Goal: Task Accomplishment & Management: Manage account settings

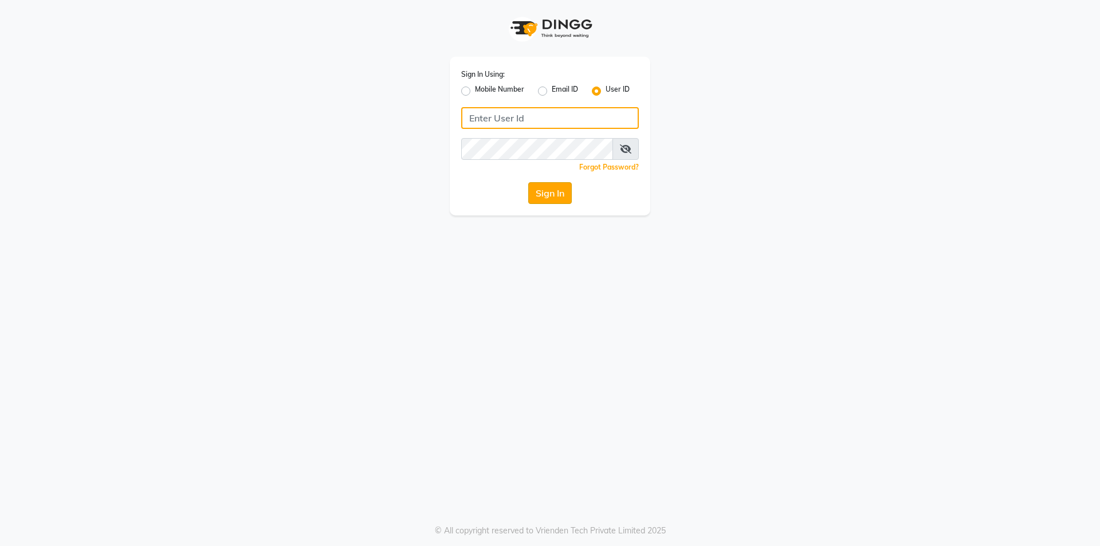
type input "Sandy"
drag, startPoint x: 542, startPoint y: 188, endPoint x: 446, endPoint y: 184, distance: 96.4
click at [541, 188] on button "Sign In" at bounding box center [550, 193] width 44 height 22
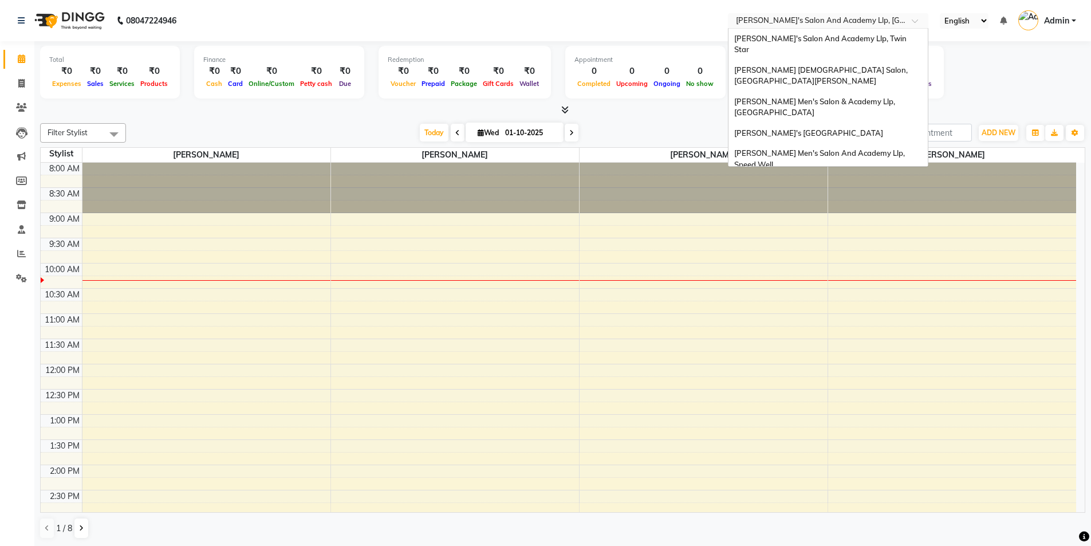
click at [901, 21] on div at bounding box center [828, 21] width 201 height 11
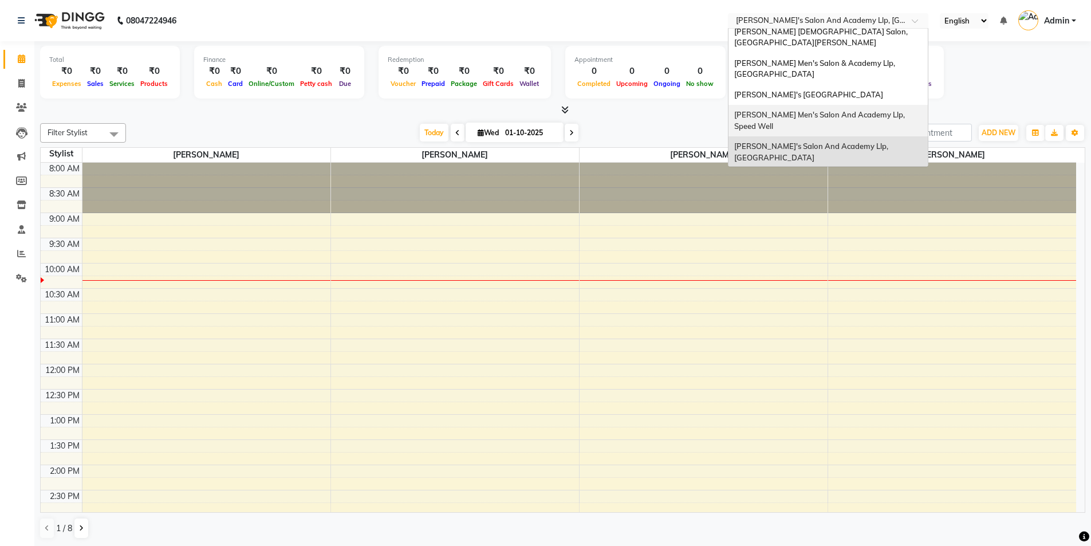
click at [870, 110] on span "[PERSON_NAME] Men's Salon And Academy Llp, Speed Well" at bounding box center [820, 120] width 172 height 21
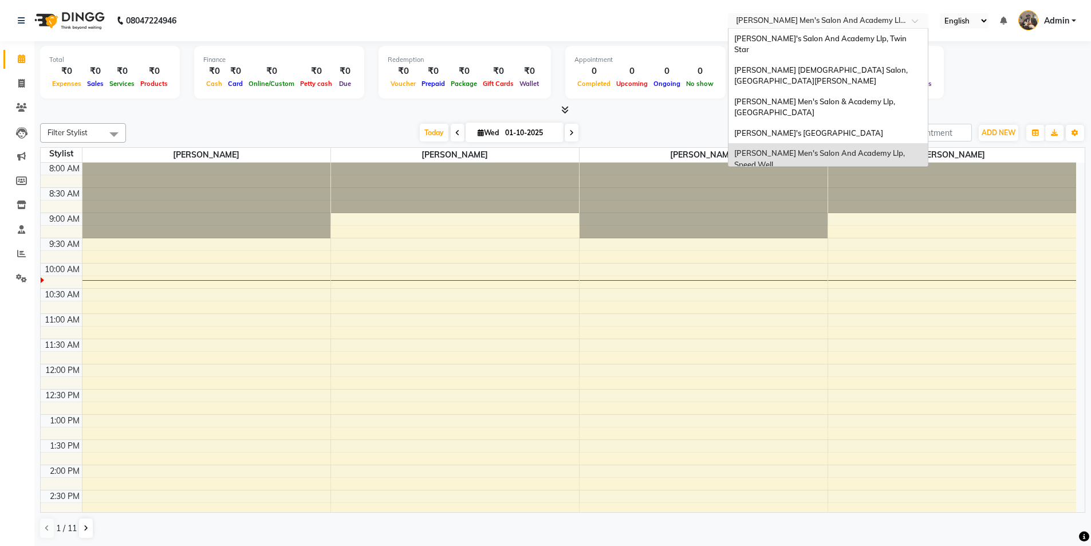
click at [878, 25] on input "text" at bounding box center [817, 21] width 166 height 11
click at [882, 36] on span "[PERSON_NAME]'s Salon And Academy Llp, Twin Star" at bounding box center [821, 44] width 174 height 21
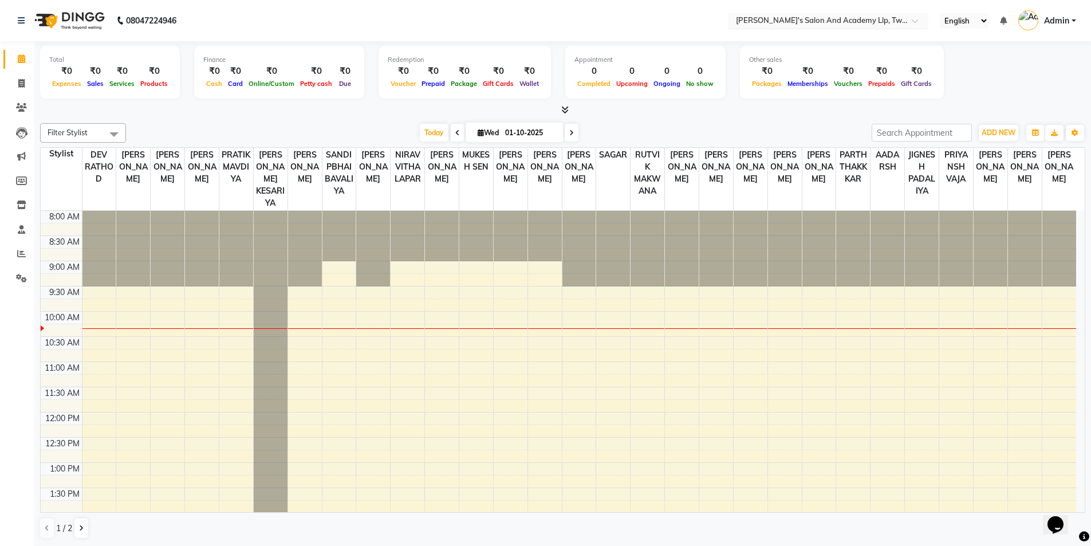
click at [885, 16] on input "text" at bounding box center [817, 21] width 166 height 11
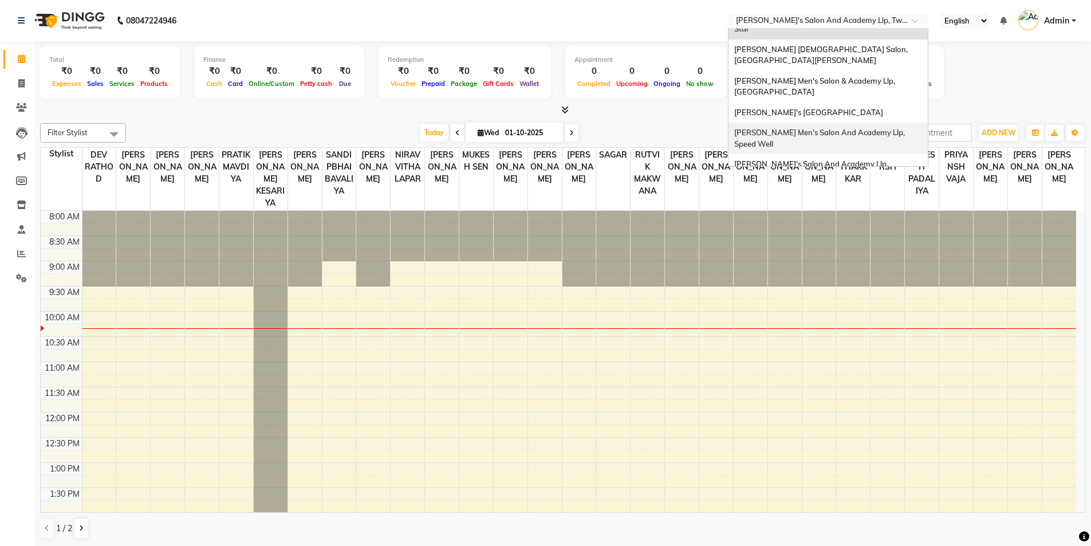
scroll to position [38, 0]
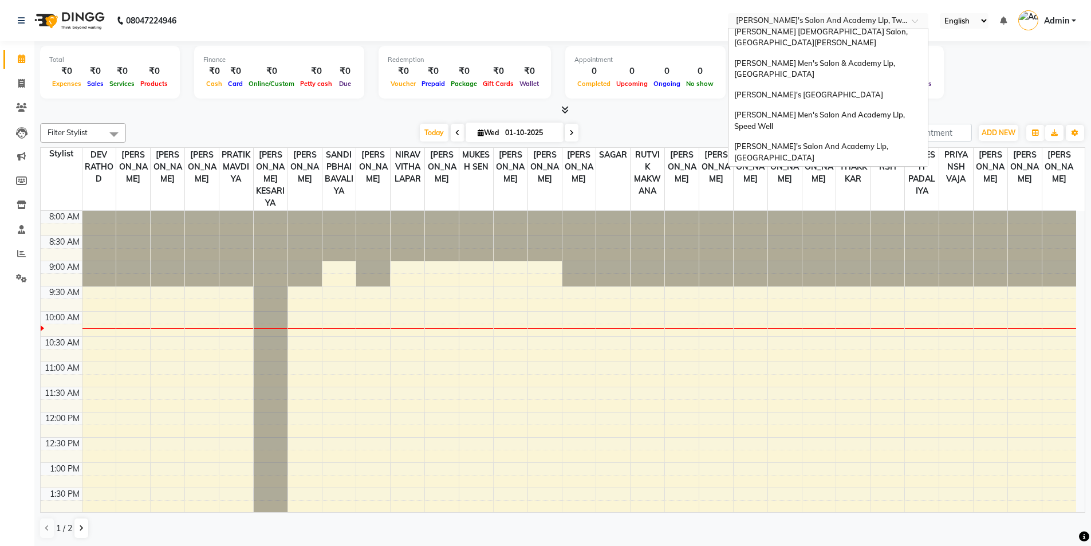
click at [831, 173] on span "[PERSON_NAME]'s Salon Head Office ( Ho ), [GEOGRAPHIC_DATA]" at bounding box center [811, 183] width 155 height 21
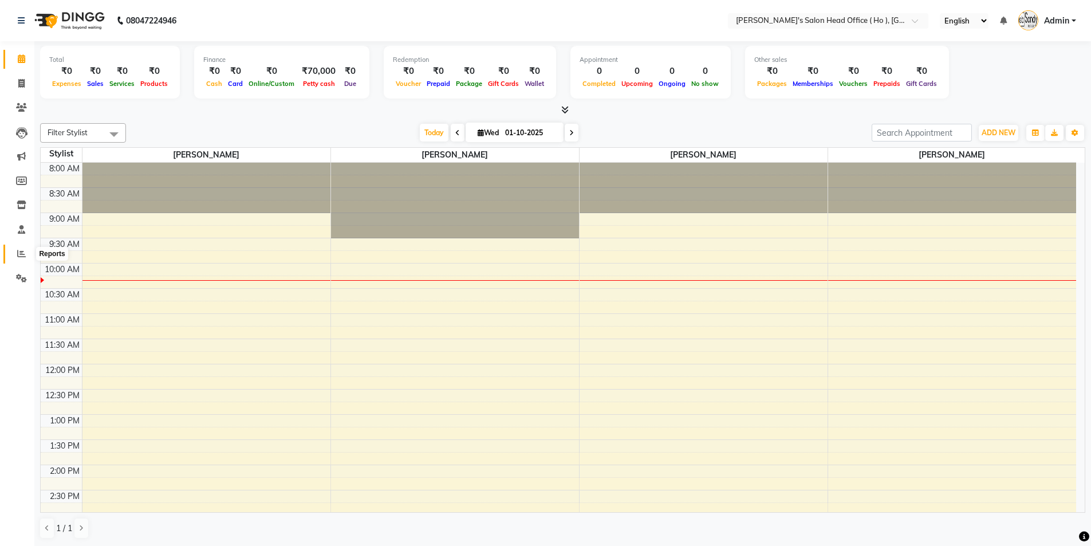
click at [23, 260] on span at bounding box center [21, 254] width 20 height 13
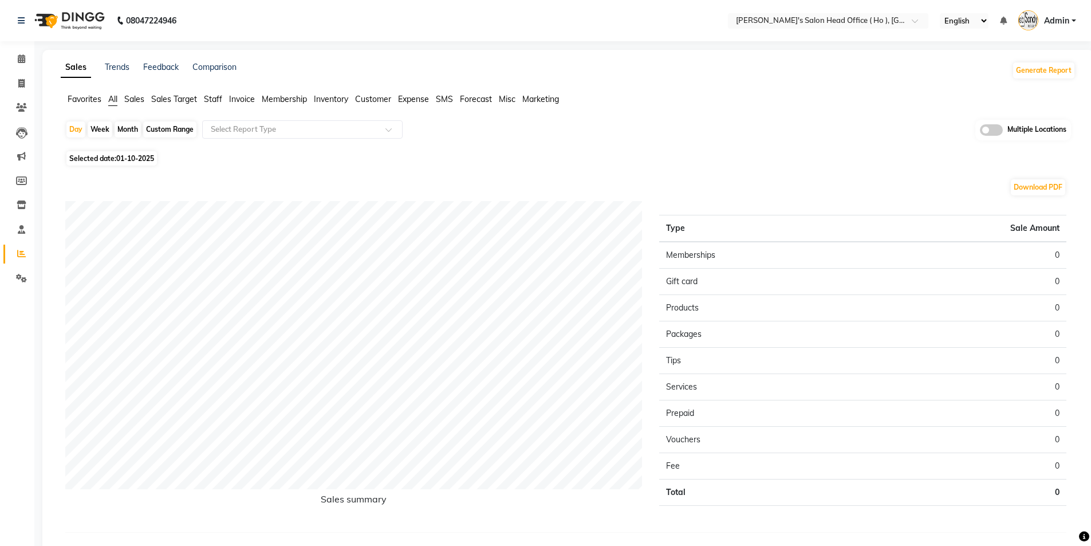
click at [984, 128] on span at bounding box center [991, 129] width 23 height 11
click at [980, 132] on input "checkbox" at bounding box center [980, 132] width 0 height 0
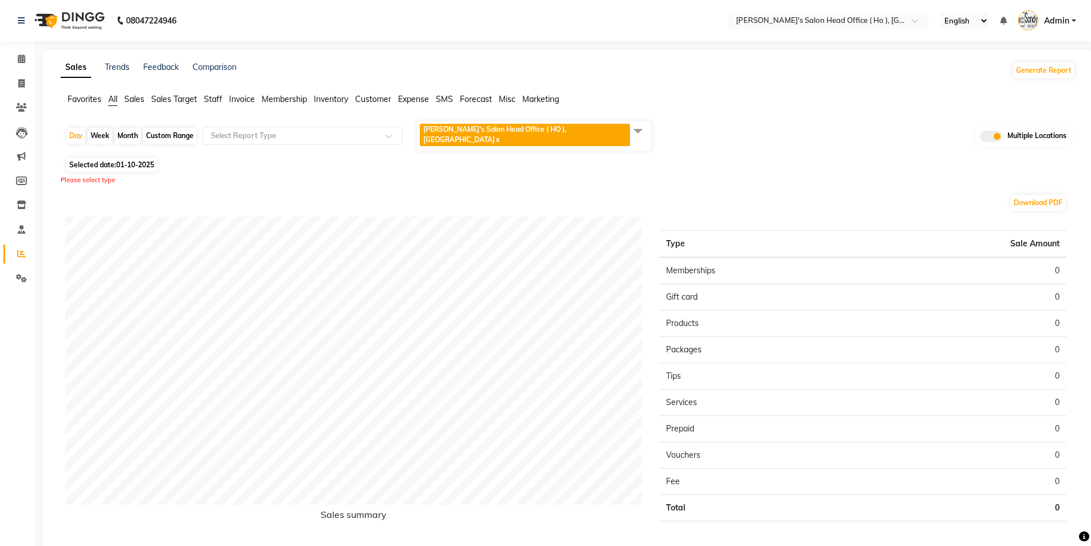
click at [638, 133] on span at bounding box center [638, 131] width 23 height 22
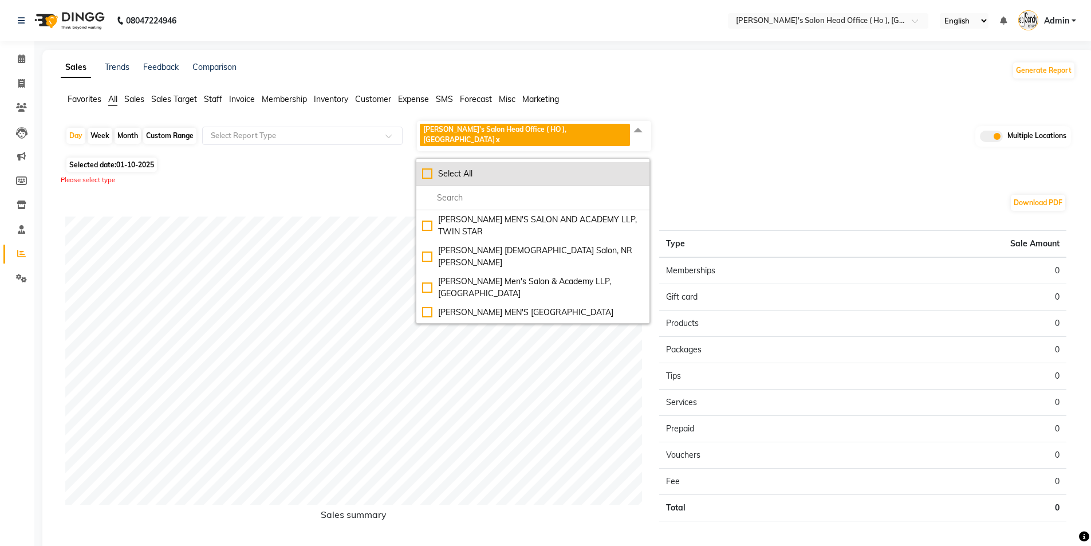
click at [426, 168] on div "Select All" at bounding box center [533, 174] width 222 height 12
checkbox input "true"
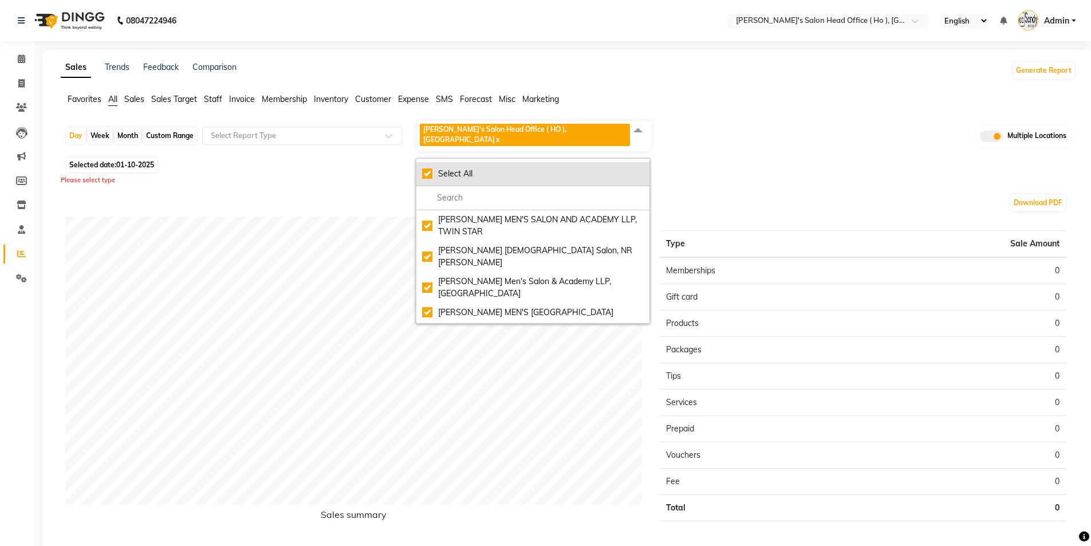
checkbox input "true"
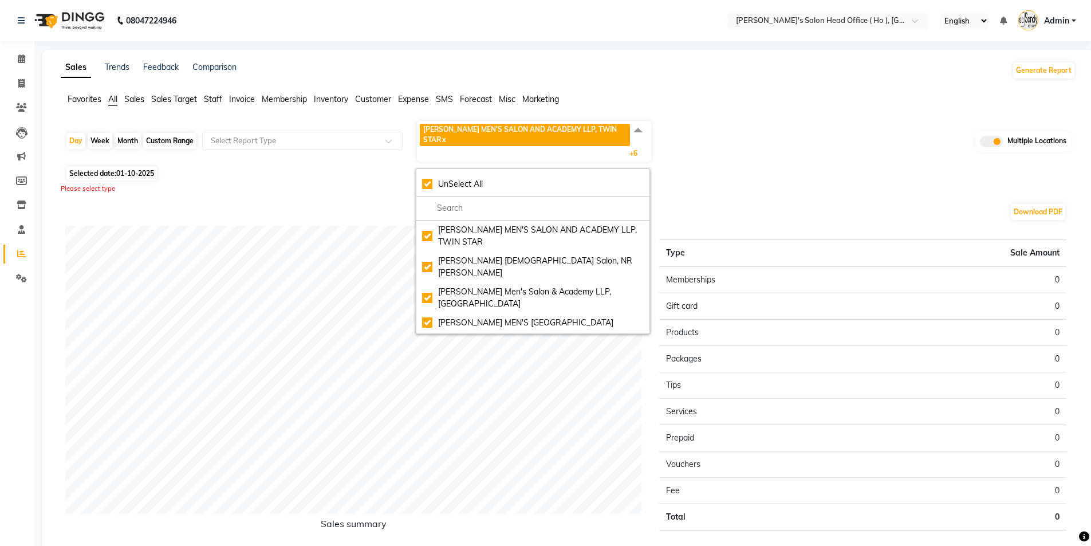
drag, startPoint x: 132, startPoint y: 129, endPoint x: 125, endPoint y: 127, distance: 7.2
click at [128, 133] on div "Month" at bounding box center [128, 141] width 26 height 16
select select "10"
select select "2025"
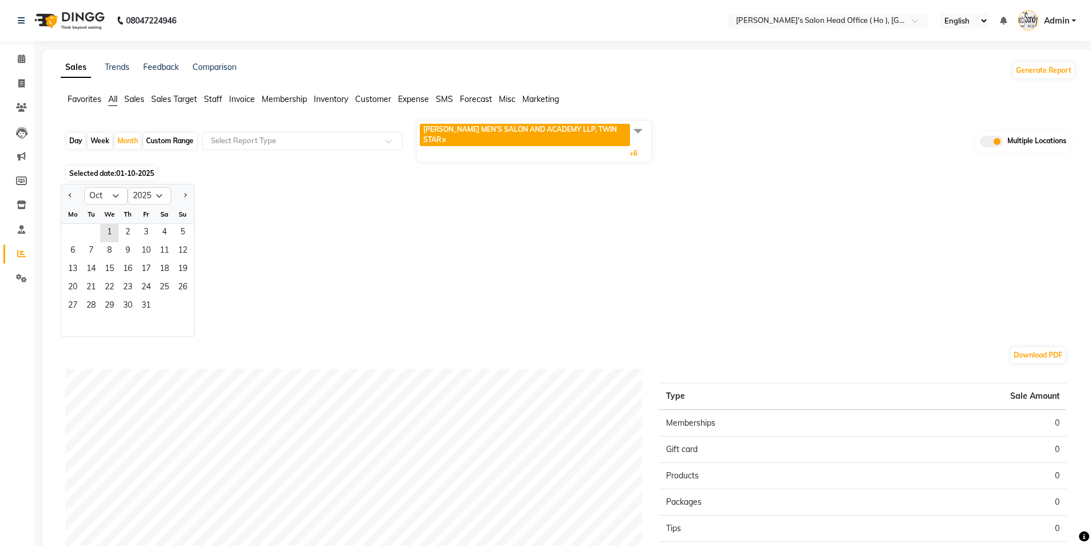
click at [65, 187] on div at bounding box center [72, 196] width 23 height 18
click at [73, 187] on button "Previous month" at bounding box center [70, 196] width 9 height 18
select select "9"
click at [78, 224] on span "1" at bounding box center [73, 233] width 18 height 18
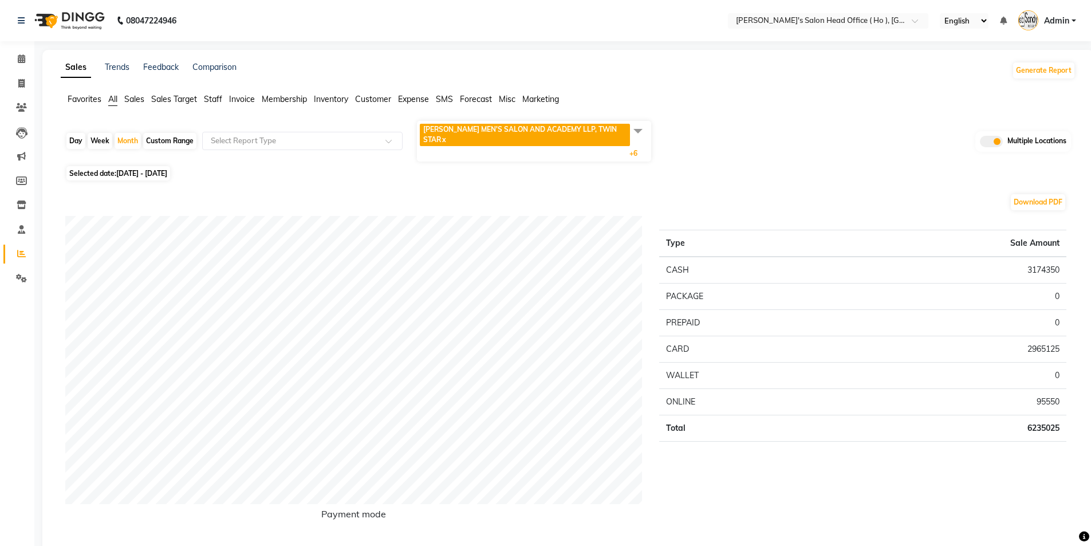
click at [629, 132] on span at bounding box center [638, 131] width 23 height 22
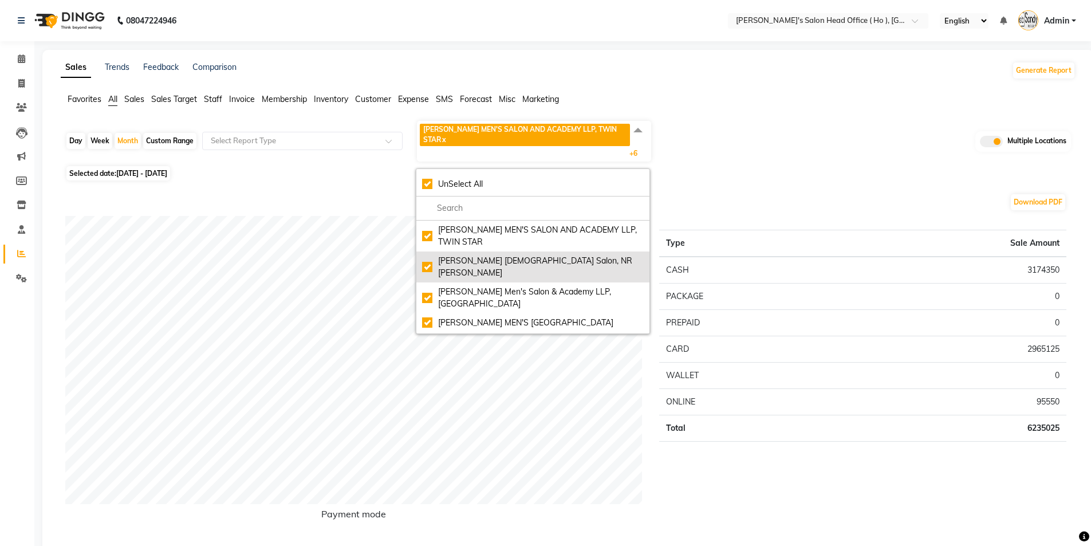
click at [427, 255] on div "Elaine Ladies Salon, NR Balaji Hall" at bounding box center [533, 267] width 222 height 24
checkbox input "false"
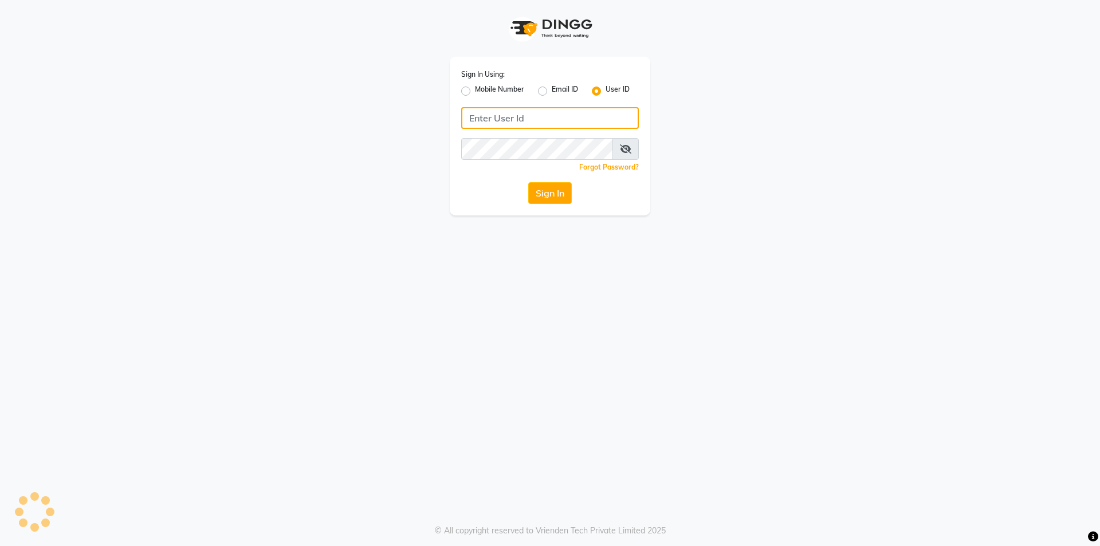
type input "Sandy"
